Goal: Task Accomplishment & Management: Use online tool/utility

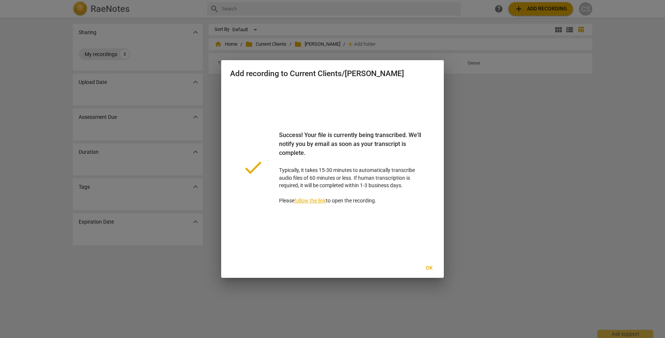
click at [429, 265] on span "Ok" at bounding box center [429, 267] width 12 height 7
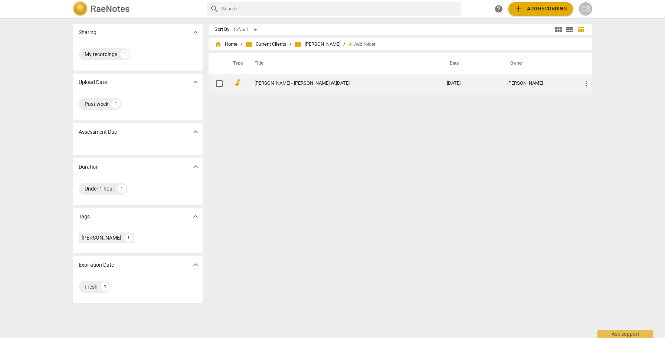
click at [300, 81] on link "[PERSON_NAME] - [PERSON_NAME].W.[DATE]" at bounding box center [336, 83] width 165 height 6
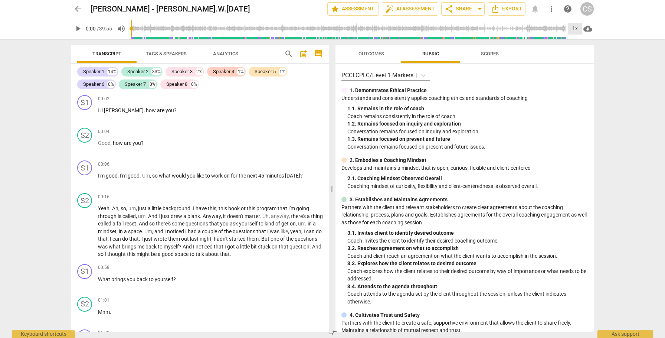
click at [575, 29] on div "1x" at bounding box center [575, 29] width 14 height 12
click at [577, 85] on li "2x" at bounding box center [580, 86] width 25 height 14
click at [552, 9] on span "more_vert" at bounding box center [551, 8] width 9 height 9
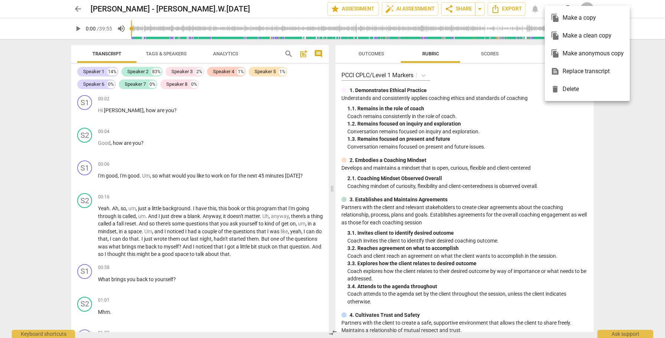
click at [593, 71] on div "text_snippet Replace transcript" at bounding box center [586, 71] width 73 height 18
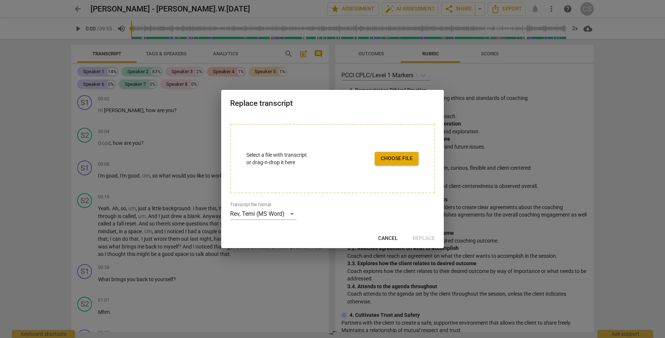
click at [388, 236] on span "Cancel" at bounding box center [388, 237] width 20 height 7
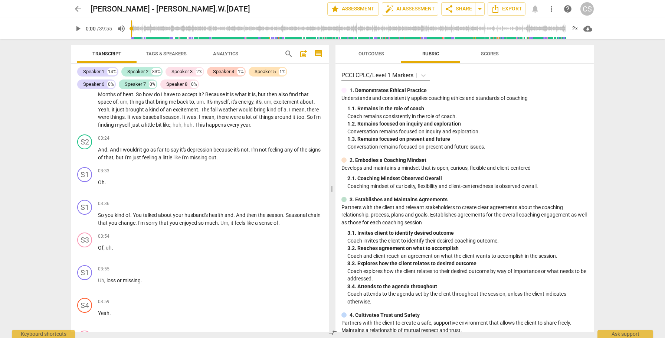
scroll to position [395, 0]
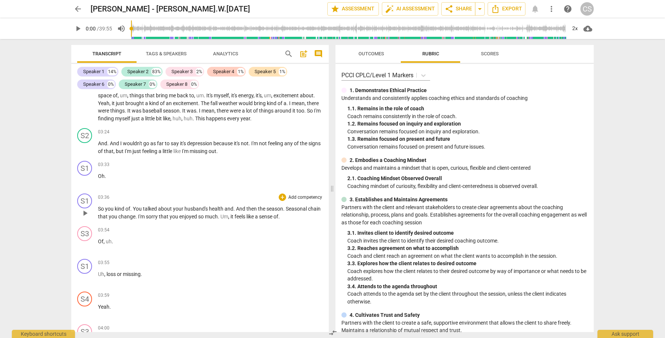
click at [246, 217] on span "feels" at bounding box center [240, 216] width 12 height 6
click at [98, 241] on span "Of" at bounding box center [101, 241] width 6 height 6
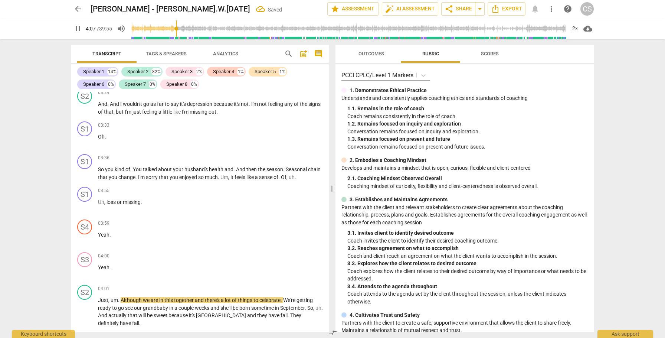
scroll to position [430, 0]
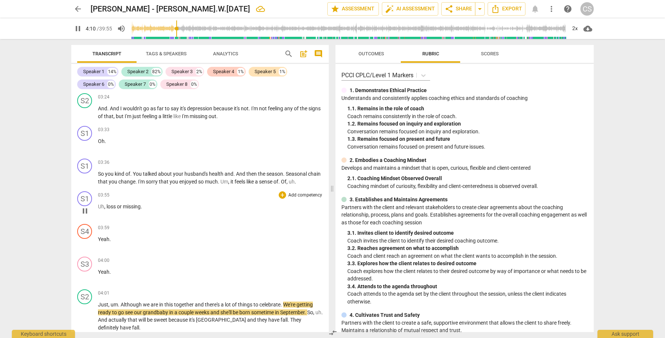
click at [98, 204] on span "Uh" at bounding box center [101, 206] width 6 height 6
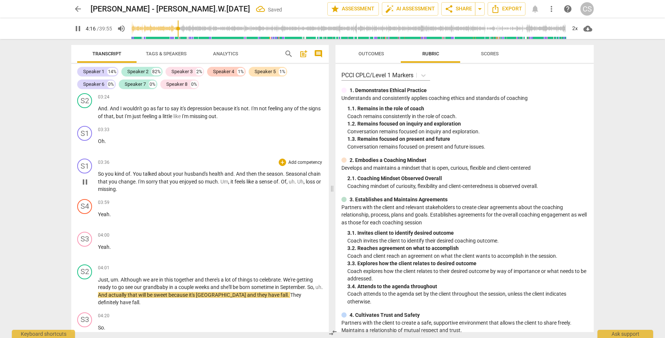
click at [116, 189] on span "missing" at bounding box center [107, 189] width 18 height 6
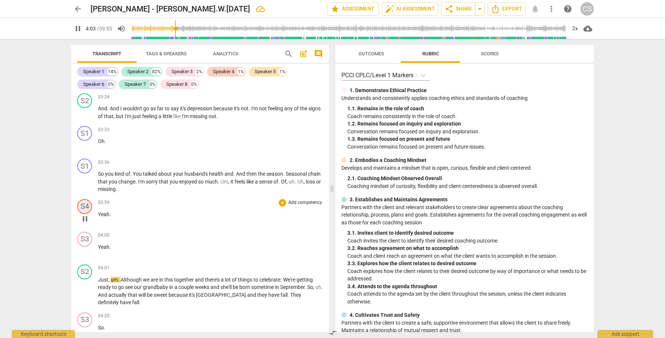
click at [85, 206] on div "S4" at bounding box center [84, 206] width 15 height 15
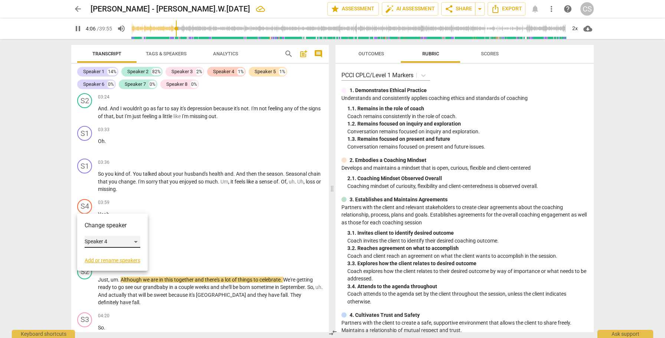
click at [135, 239] on div "Speaker 4" at bounding box center [113, 242] width 56 height 12
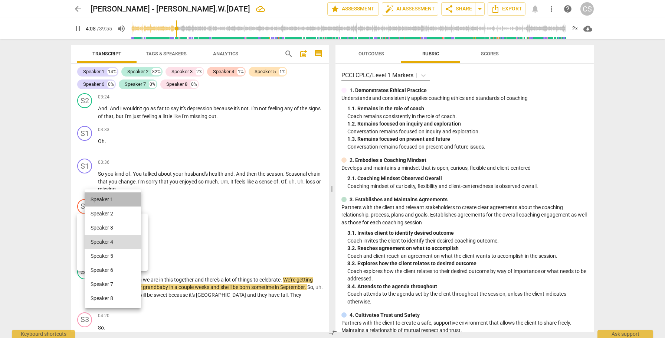
click at [126, 200] on li "Speaker 1" at bounding box center [113, 199] width 56 height 14
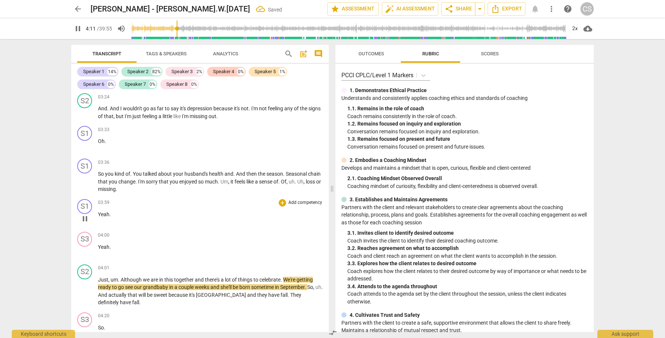
click at [87, 218] on span "pause" at bounding box center [84, 218] width 9 height 9
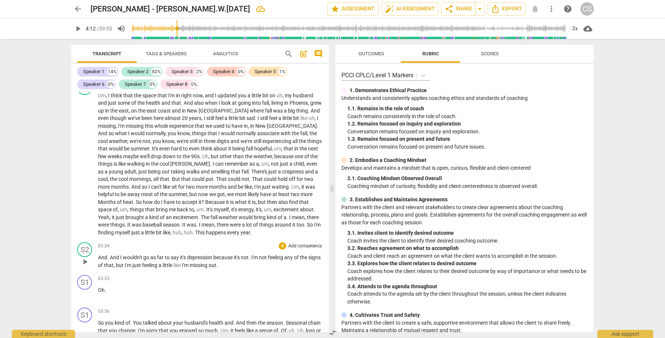
scroll to position [283, 0]
click at [206, 231] on span "This" at bounding box center [200, 230] width 11 height 6
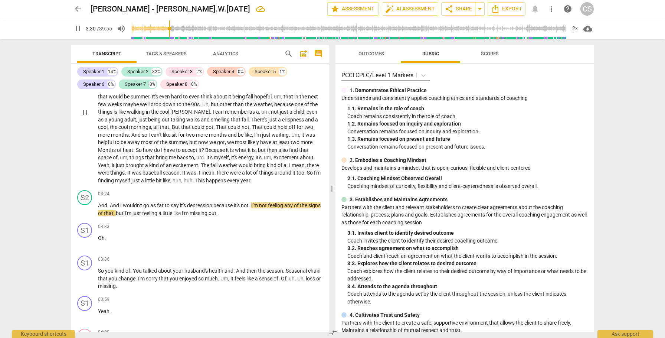
scroll to position [335, 0]
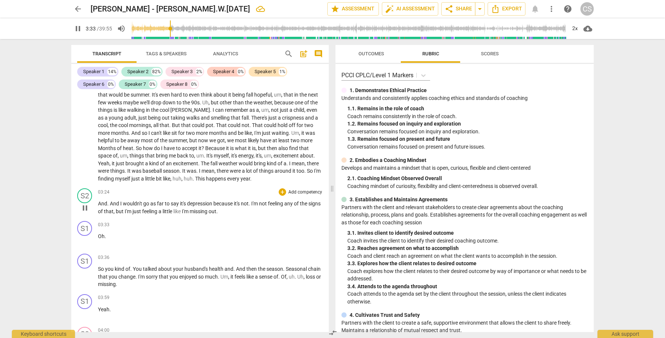
click at [85, 208] on span "pause" at bounding box center [84, 207] width 9 height 9
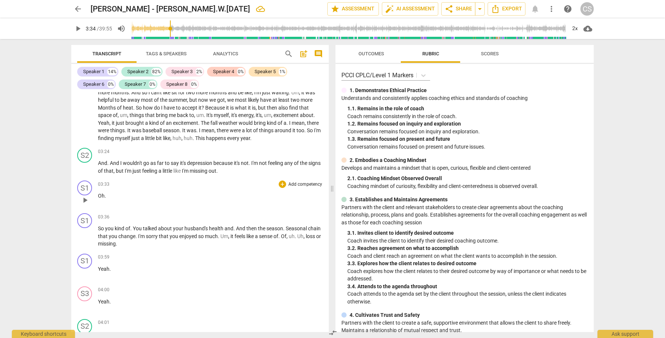
scroll to position [378, 0]
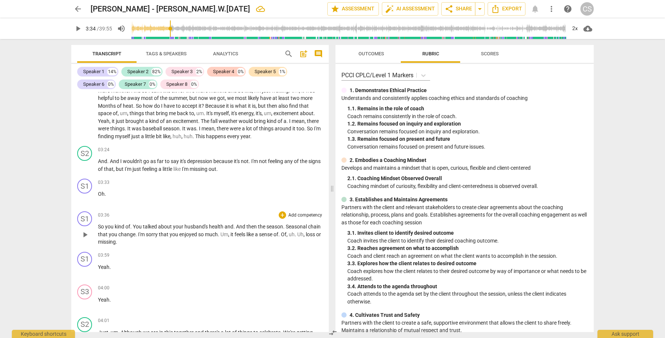
click at [98, 227] on span "So" at bounding box center [101, 226] width 7 height 6
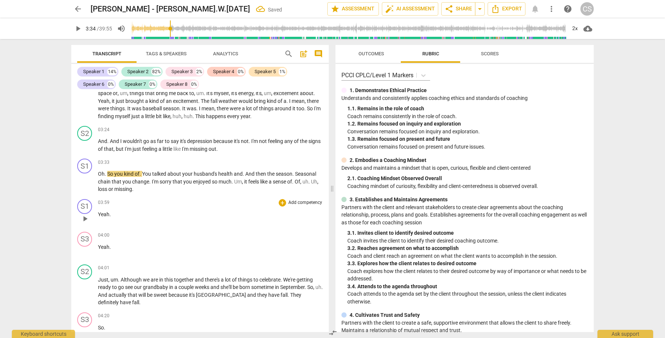
scroll to position [402, 0]
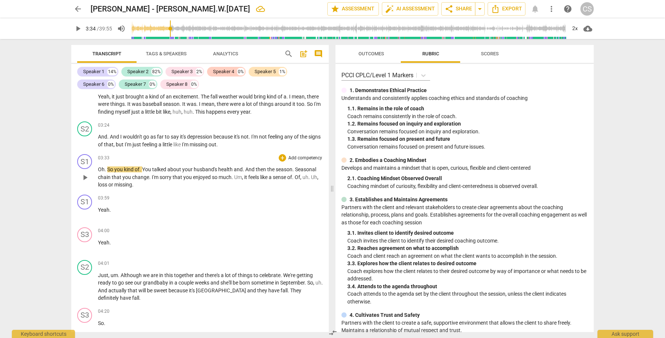
click at [122, 184] on span "missing" at bounding box center [123, 184] width 18 height 6
click at [85, 215] on span "pause" at bounding box center [84, 214] width 9 height 9
type input "243"
click at [85, 201] on div "S1" at bounding box center [84, 201] width 15 height 15
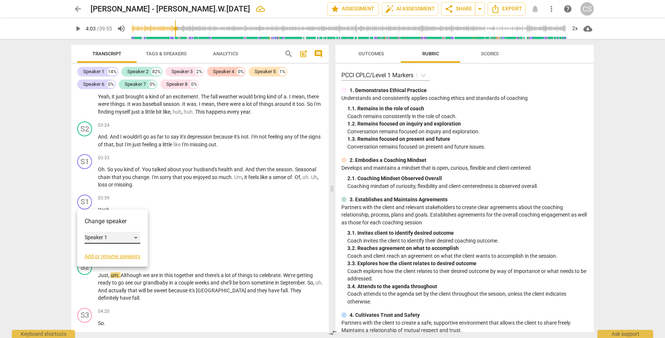
click at [136, 235] on div "Speaker 1" at bounding box center [113, 237] width 56 height 12
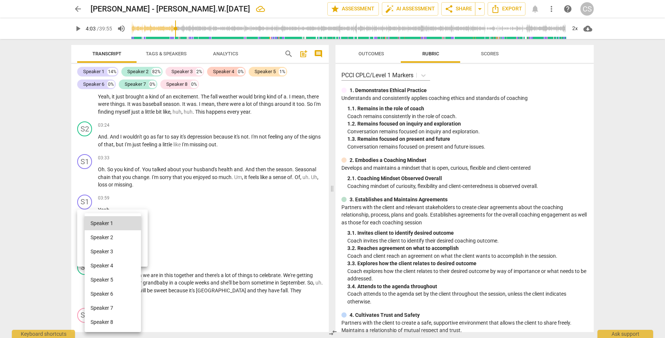
click at [125, 237] on li "Speaker 2" at bounding box center [113, 237] width 56 height 14
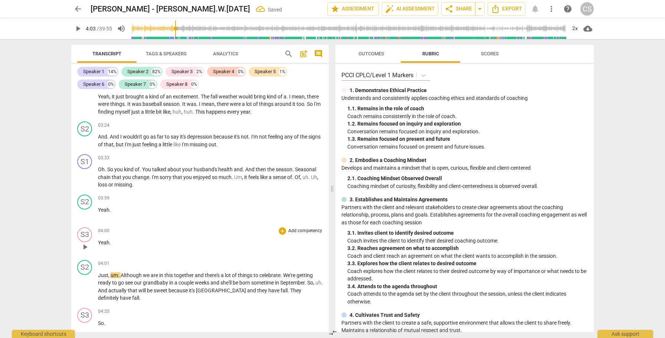
click at [114, 243] on p "Yeah ." at bounding box center [210, 242] width 225 height 8
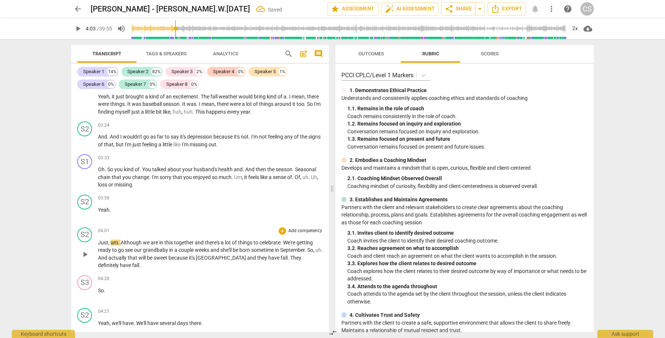
click at [98, 242] on span "Just" at bounding box center [103, 242] width 10 height 6
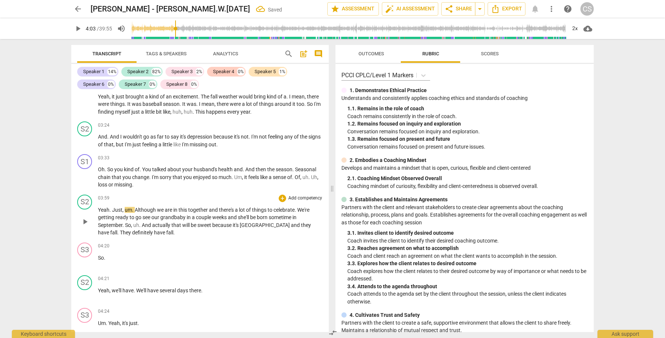
click at [159, 225] on span "actually" at bounding box center [161, 225] width 19 height 6
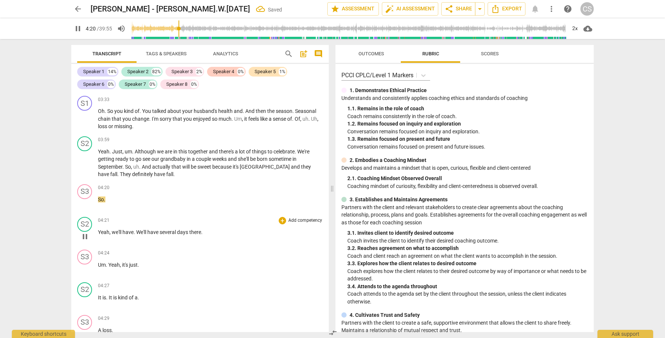
scroll to position [461, 0]
click at [86, 204] on span "pause" at bounding box center [84, 202] width 9 height 9
type input "264"
click at [110, 199] on p "So ." at bounding box center [210, 199] width 225 height 8
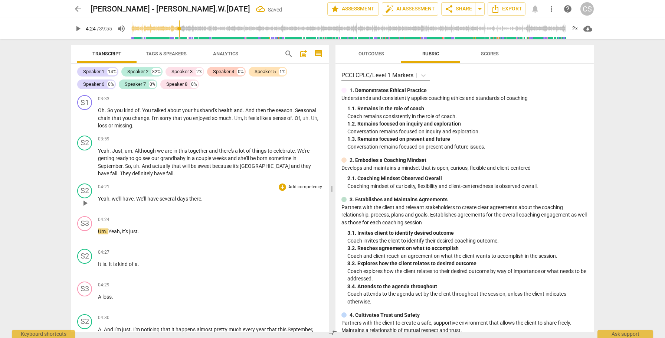
click at [86, 204] on span "play_arrow" at bounding box center [84, 202] width 9 height 9
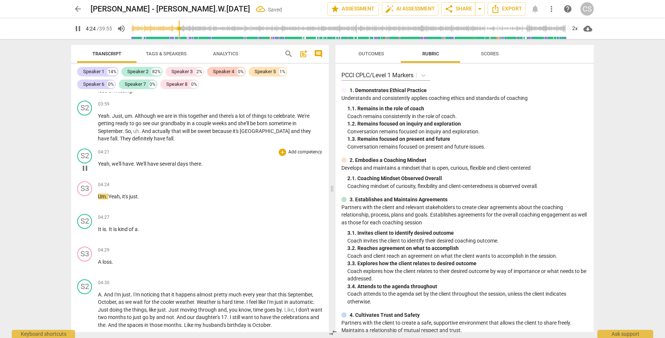
scroll to position [503, 0]
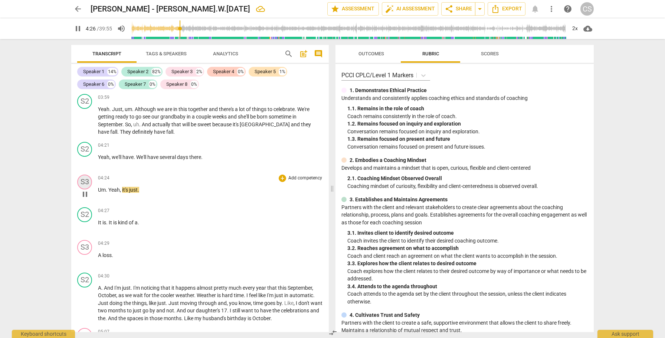
click at [83, 180] on div "S3" at bounding box center [84, 181] width 15 height 15
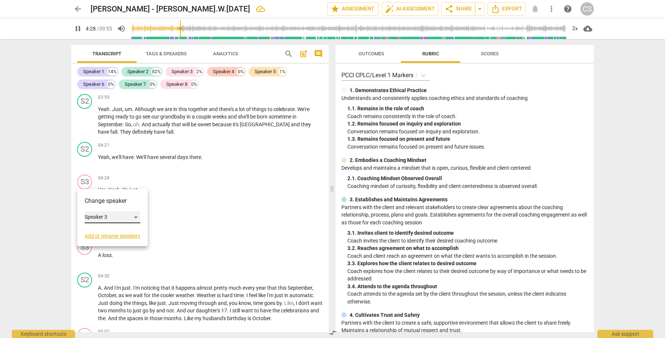
click at [136, 217] on div "Speaker 3" at bounding box center [113, 217] width 56 height 12
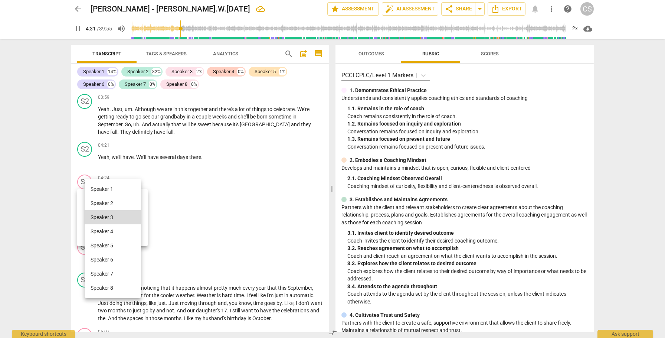
click at [131, 202] on li "Speaker 2" at bounding box center [113, 203] width 56 height 14
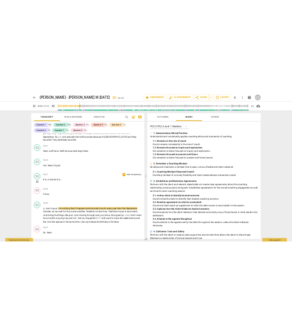
scroll to position [529, 0]
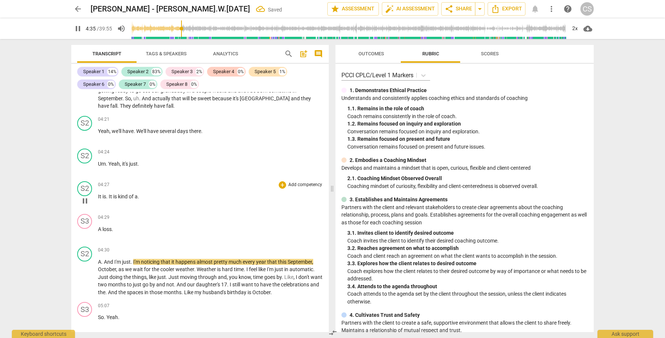
click at [87, 200] on span "pause" at bounding box center [84, 200] width 9 height 9
click at [98, 195] on span "It" at bounding box center [100, 196] width 4 height 6
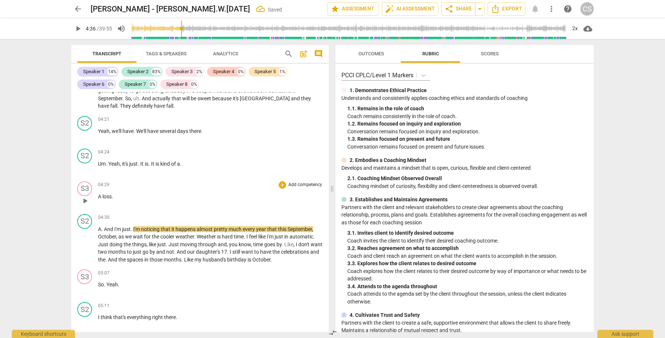
click at [98, 197] on div "play_arrow pause" at bounding box center [88, 201] width 19 height 10
click at [98, 196] on span "A" at bounding box center [100, 196] width 4 height 6
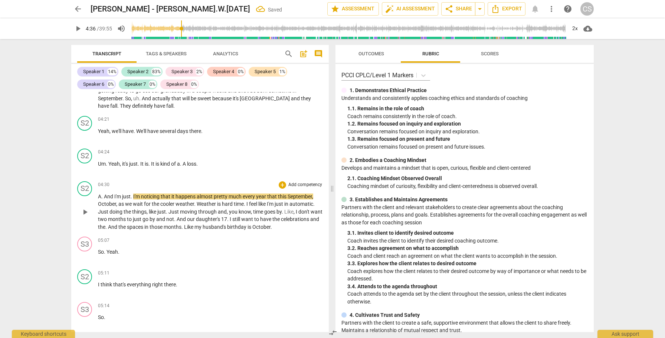
click at [98, 197] on span "A" at bounding box center [99, 196] width 3 height 6
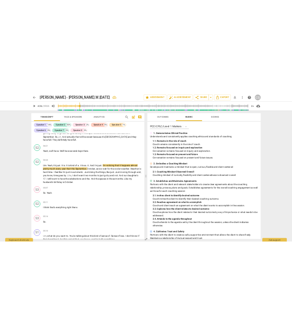
scroll to position [734, 0]
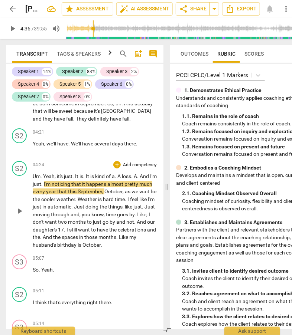
click at [102, 194] on span "September" at bounding box center [90, 191] width 24 height 6
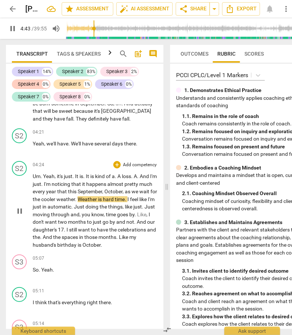
click at [53, 240] on span "And" at bounding box center [48, 237] width 10 height 6
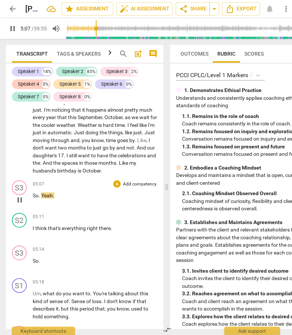
scroll to position [810, 0]
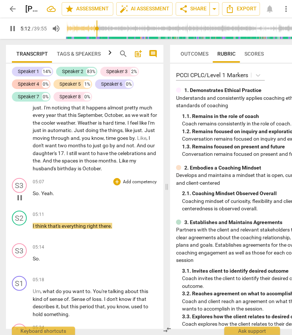
click at [33, 196] on span "So" at bounding box center [36, 193] width 6 height 6
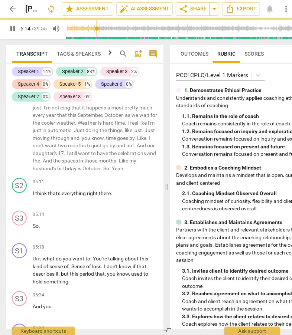
scroll to position [785, 0]
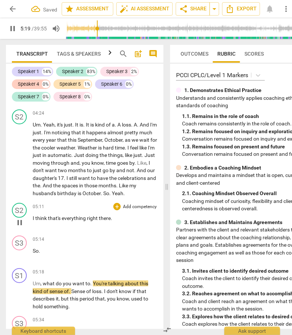
click at [33, 221] on span "I" at bounding box center [34, 218] width 3 height 6
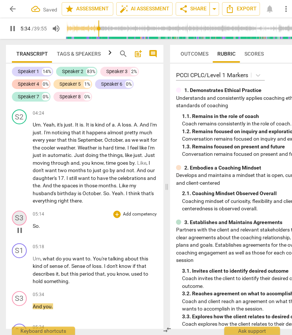
scroll to position [1024, 0]
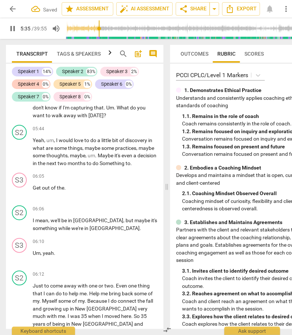
click at [20, 220] on div "S2" at bounding box center [19, 212] width 15 height 15
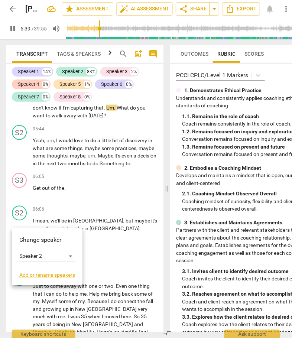
click at [20, 202] on div at bounding box center [146, 169] width 292 height 338
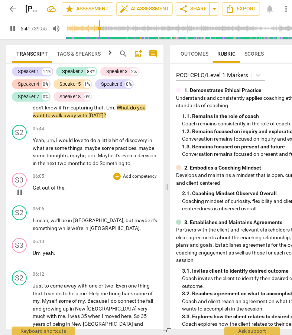
click at [20, 197] on span "pause" at bounding box center [19, 192] width 9 height 9
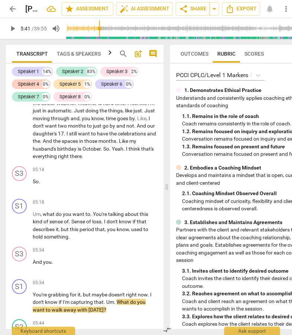
scroll to position [820, 0]
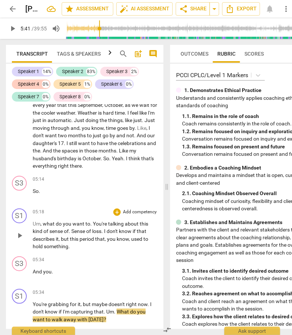
click at [33, 227] on span "Um" at bounding box center [37, 224] width 8 height 6
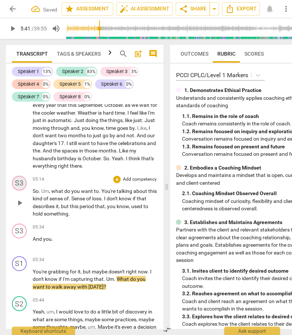
click at [17, 187] on div "S3" at bounding box center [19, 183] width 15 height 15
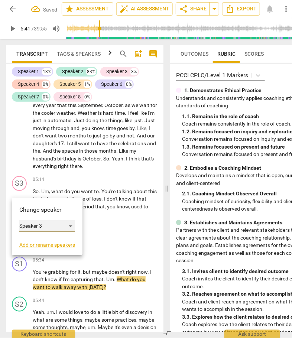
click at [73, 224] on div "Speaker 3" at bounding box center [47, 226] width 56 height 12
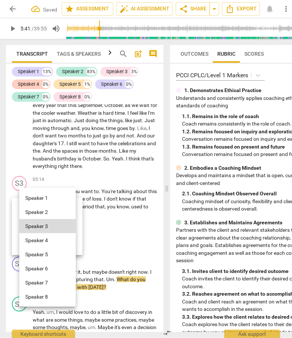
click at [62, 195] on li "Speaker 1" at bounding box center [47, 198] width 56 height 14
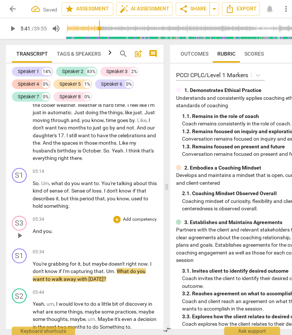
scroll to position [829, 0]
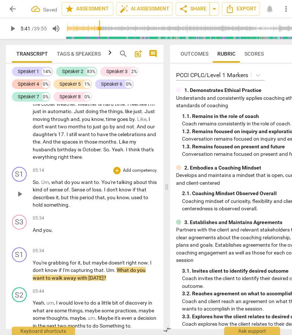
click at [65, 208] on span "something" at bounding box center [56, 205] width 24 height 6
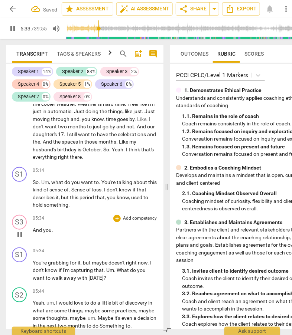
click at [33, 233] on span "And" at bounding box center [38, 230] width 10 height 6
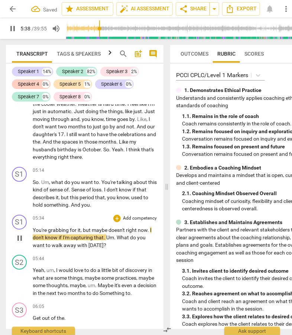
click at [33, 233] on span "You're" at bounding box center [40, 230] width 15 height 6
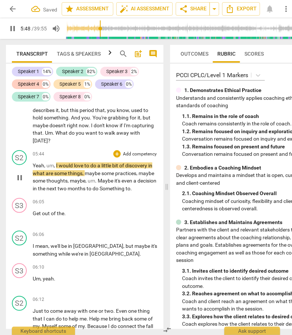
scroll to position [917, 0]
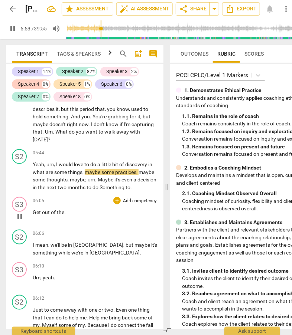
click at [33, 215] on span "Get" at bounding box center [37, 212] width 9 height 6
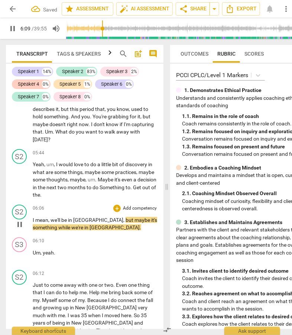
click at [33, 223] on span "I" at bounding box center [34, 220] width 3 height 6
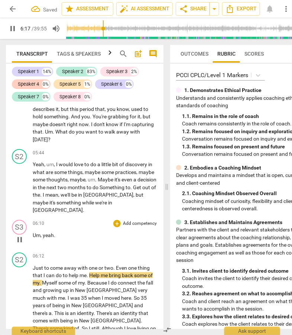
click at [33, 235] on span "Um" at bounding box center [37, 235] width 8 height 6
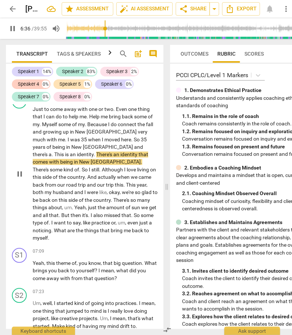
scroll to position [1046, 0]
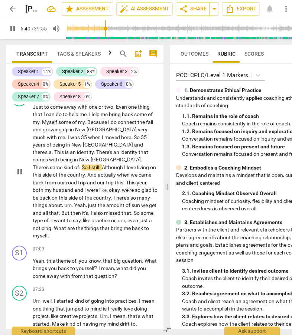
click at [67, 218] on span "want" at bounding box center [60, 221] width 13 height 6
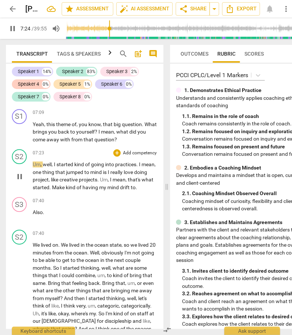
scroll to position [1187, 0]
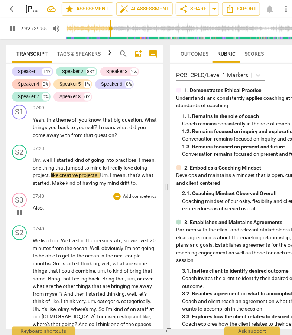
click at [33, 208] on span "Also" at bounding box center [38, 208] width 10 height 6
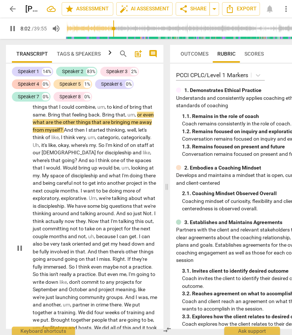
scroll to position [1318, 0]
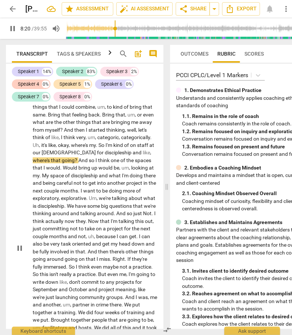
click at [20, 253] on span "pause" at bounding box center [19, 248] width 9 height 9
click at [116, 71] on div "Speaker 3" at bounding box center [116, 71] width 21 height 7
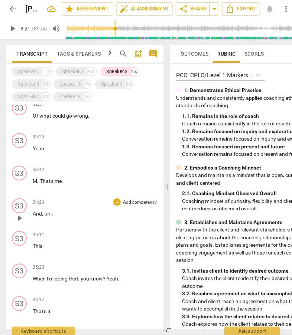
scroll to position [953, 0]
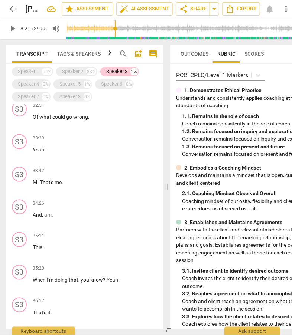
click at [114, 70] on div "Speaker 3" at bounding box center [116, 71] width 21 height 7
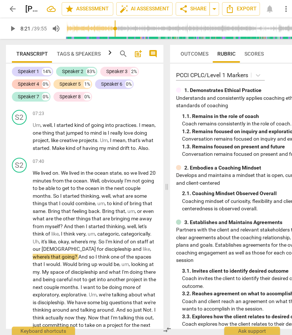
scroll to position [1221, 0]
click at [51, 257] on span "where's" at bounding box center [42, 257] width 18 height 6
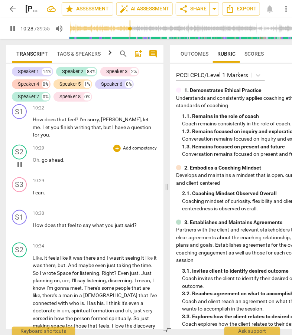
scroll to position [1644, 0]
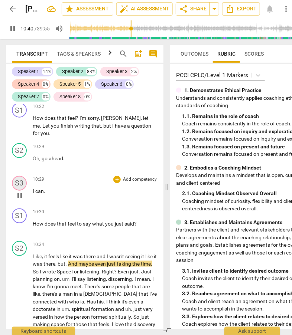
click at [22, 183] on div "S3" at bounding box center [19, 183] width 15 height 15
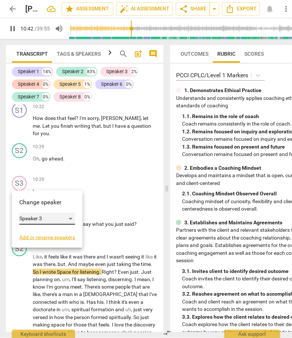
click at [69, 218] on div "Speaker 3" at bounding box center [47, 219] width 56 height 12
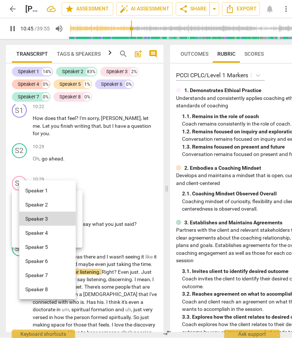
click at [64, 206] on li "Speaker 2" at bounding box center [47, 204] width 56 height 14
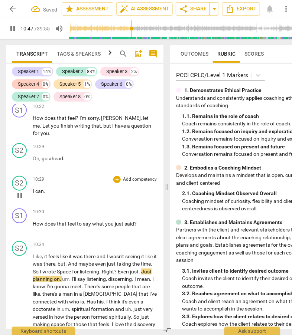
click at [45, 190] on span "." at bounding box center [44, 191] width 1 height 6
click at [47, 191] on p "I can ." at bounding box center [95, 191] width 125 height 8
type input "654"
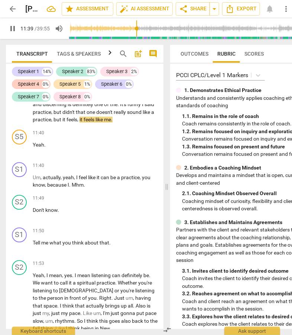
scroll to position [1862, 0]
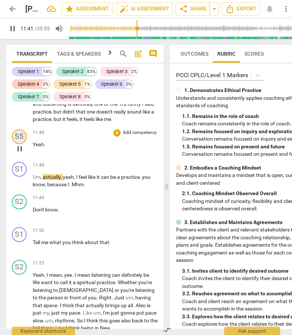
click at [20, 144] on div "S5" at bounding box center [19, 136] width 15 height 15
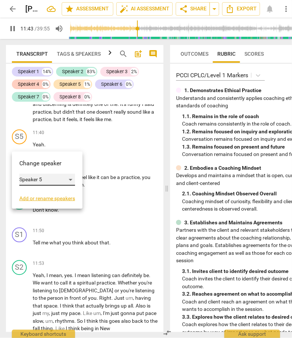
click at [74, 179] on div "Speaker 5" at bounding box center [47, 180] width 56 height 12
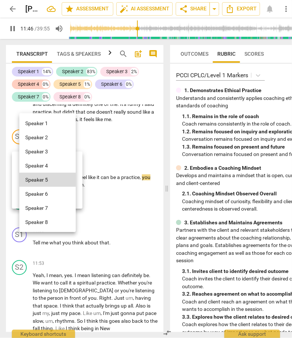
click at [53, 122] on li "Speaker 1" at bounding box center [47, 123] width 56 height 14
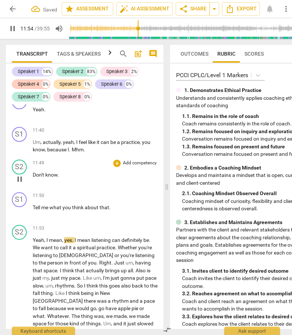
scroll to position [1897, 0]
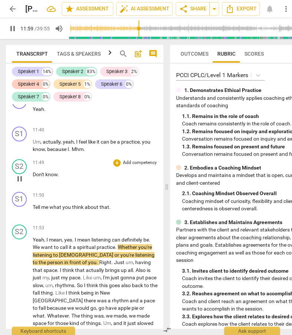
click at [33, 178] on span "Don't" at bounding box center [39, 175] width 13 height 6
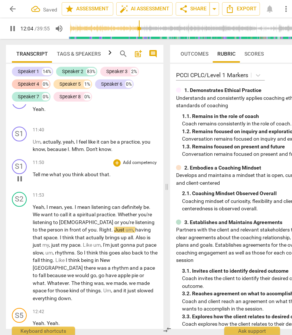
click at [33, 178] on span "Tell" at bounding box center [37, 175] width 9 height 6
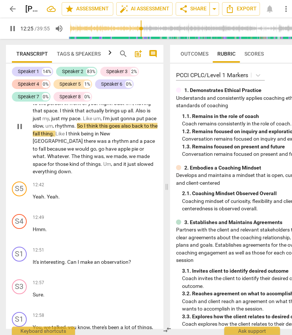
scroll to position [2000, 0]
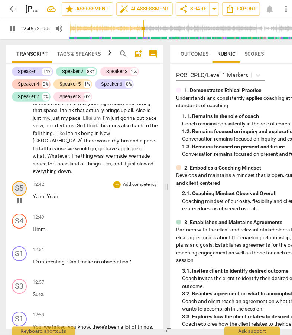
click at [21, 188] on div "S5" at bounding box center [19, 188] width 15 height 15
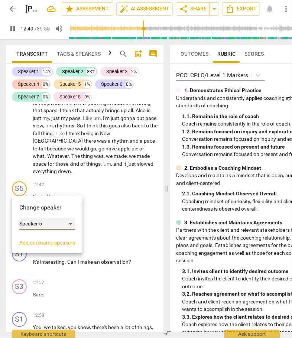
click at [70, 222] on div "Speaker 5" at bounding box center [47, 224] width 56 height 12
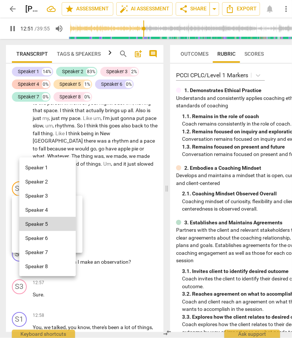
click at [63, 168] on li "Speaker 1" at bounding box center [47, 167] width 56 height 14
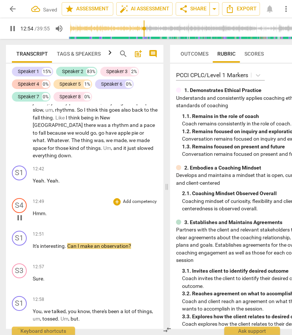
scroll to position [2016, 0]
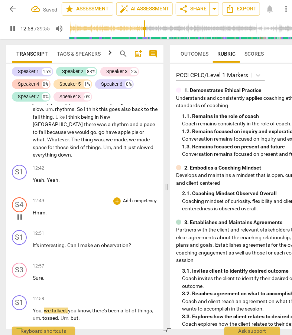
click at [33, 213] on span "Hmm" at bounding box center [39, 213] width 13 height 6
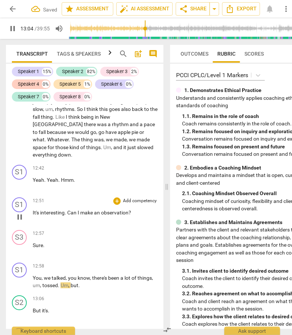
click at [33, 211] on span "It's" at bounding box center [36, 213] width 7 height 6
click at [23, 237] on div "S3" at bounding box center [19, 237] width 15 height 15
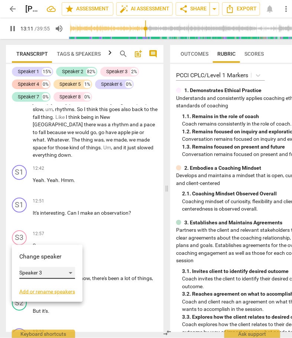
click at [73, 273] on div "Speaker 3" at bounding box center [47, 273] width 56 height 12
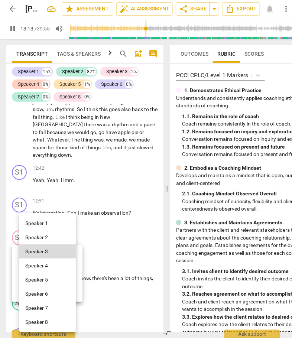
click at [61, 236] on li "Speaker 2" at bounding box center [47, 237] width 56 height 14
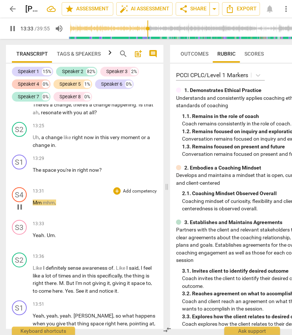
scroll to position [2264, 0]
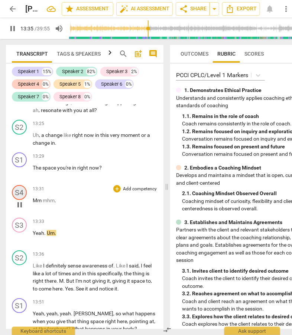
click at [22, 193] on div "S4" at bounding box center [19, 192] width 15 height 15
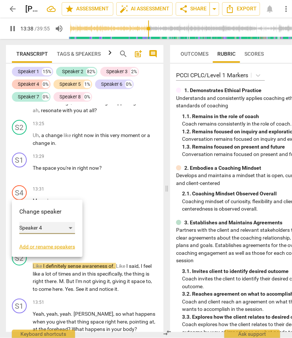
click at [74, 226] on div "Speaker 4" at bounding box center [47, 228] width 56 height 12
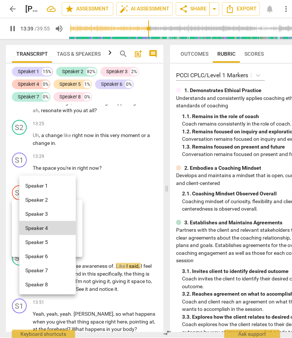
click at [67, 184] on li "Speaker 1" at bounding box center [47, 185] width 56 height 14
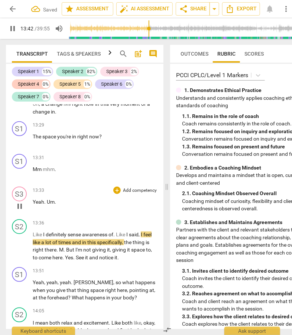
scroll to position [2296, 0]
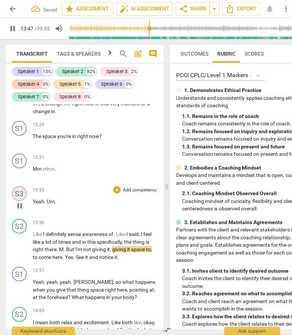
click at [20, 194] on div "S3" at bounding box center [19, 193] width 15 height 15
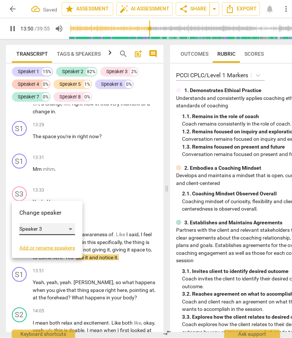
click at [70, 226] on div "Speaker 3" at bounding box center [47, 229] width 56 height 12
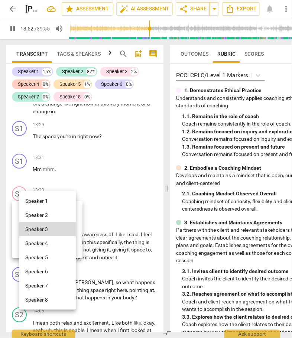
click at [66, 214] on li "Speaker 2" at bounding box center [47, 215] width 56 height 14
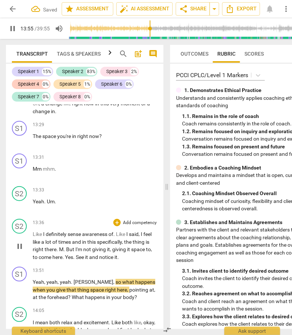
click at [33, 233] on span "Like" at bounding box center [38, 234] width 10 height 6
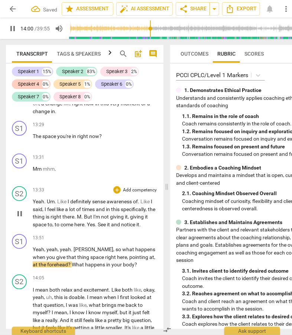
click at [46, 224] on span "space" at bounding box center [40, 224] width 15 height 6
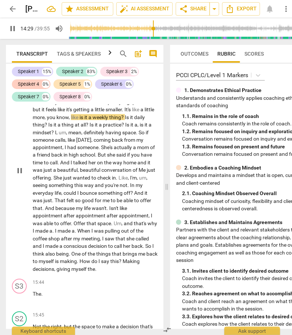
scroll to position [2515, 0]
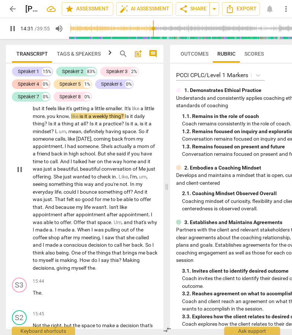
click at [145, 248] on span "So" at bounding box center [148, 245] width 7 height 6
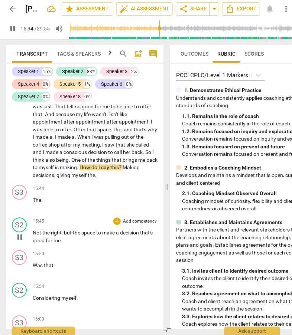
scroll to position [2610, 0]
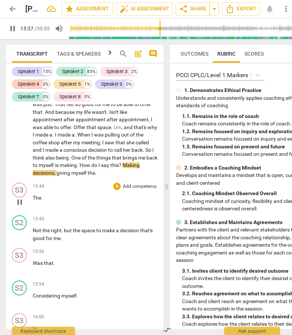
click at [34, 201] on span "The" at bounding box center [37, 198] width 9 height 6
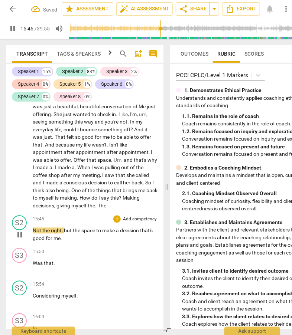
click at [33, 234] on span "Not" at bounding box center [38, 231] width 10 height 6
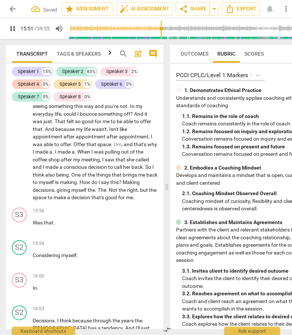
scroll to position [2596, 0]
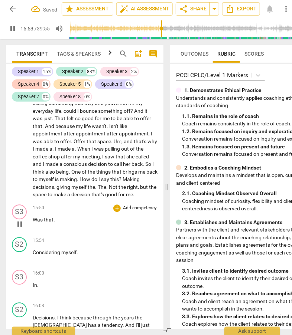
click at [33, 223] on span "Was" at bounding box center [38, 220] width 11 height 6
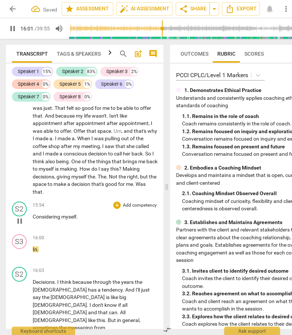
scroll to position [2612, 0]
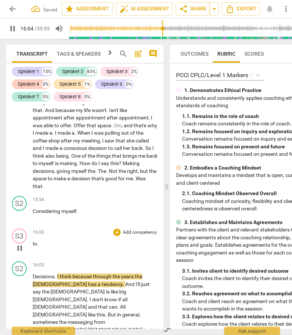
click at [33, 247] on span "In" at bounding box center [35, 244] width 4 height 6
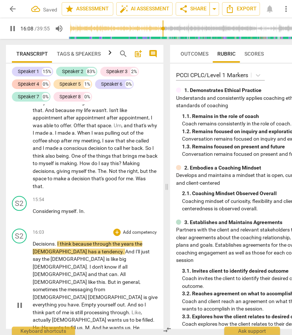
click at [33, 247] on span "Decisions" at bounding box center [44, 244] width 22 height 6
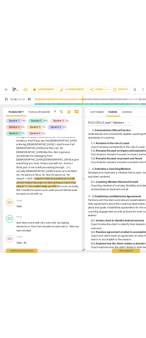
scroll to position [2730, 0]
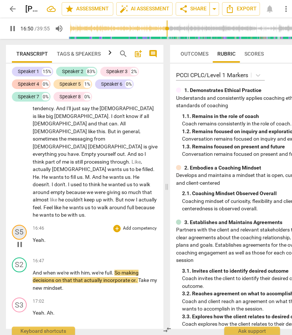
click at [21, 225] on div "S5" at bounding box center [19, 232] width 15 height 15
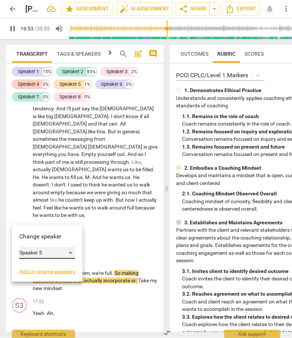
click at [70, 251] on div "Speaker 5" at bounding box center [47, 253] width 56 height 12
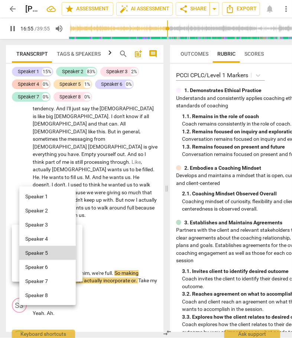
click at [58, 195] on li "Speaker 1" at bounding box center [47, 196] width 56 height 14
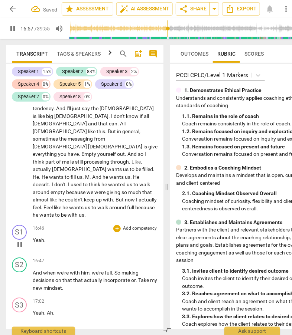
click at [21, 240] on span "pause" at bounding box center [19, 244] width 9 height 9
type input "1019"
